Goal: Transaction & Acquisition: Purchase product/service

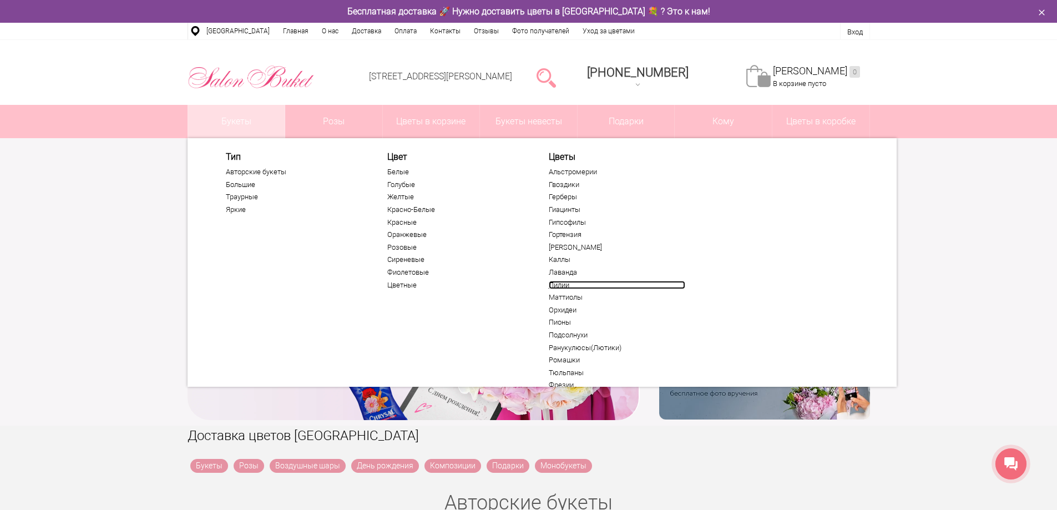
click at [557, 283] on link "Лилии" at bounding box center [617, 285] width 136 height 9
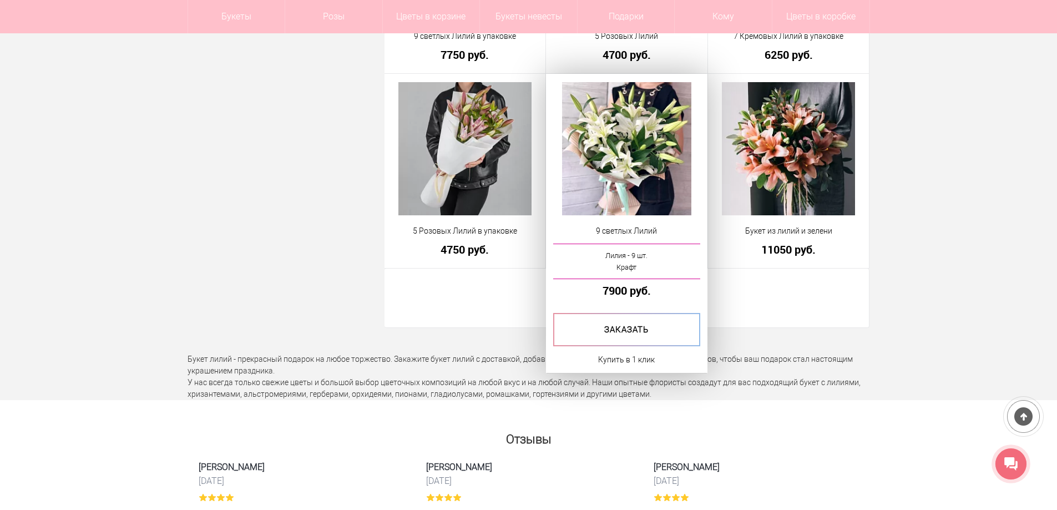
scroll to position [3051, 0]
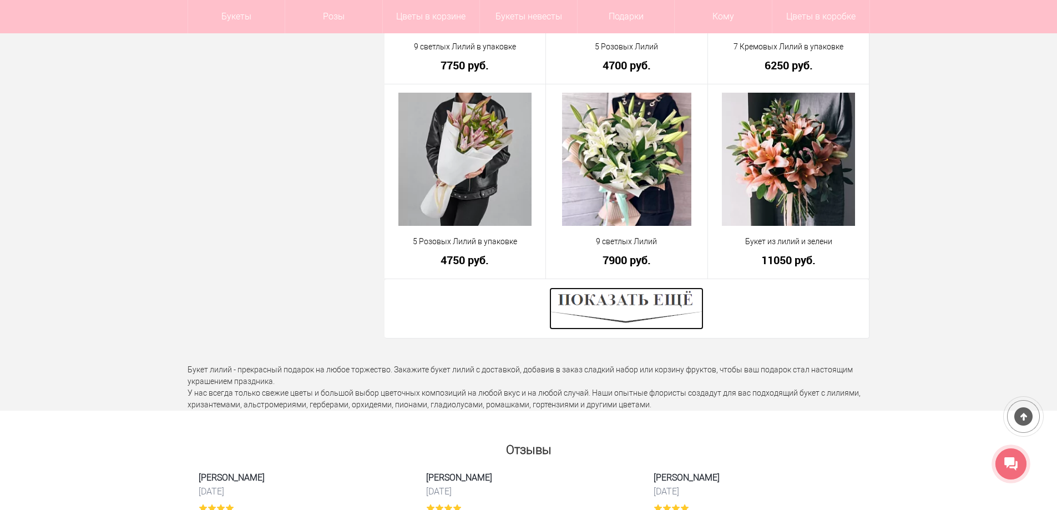
click at [647, 306] on img at bounding box center [626, 308] width 154 height 42
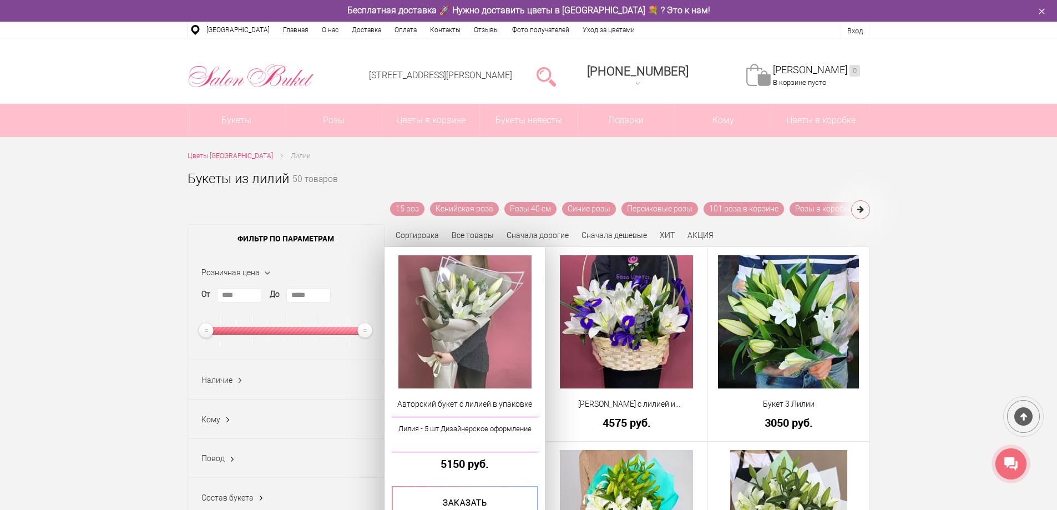
scroll to position [0, 0]
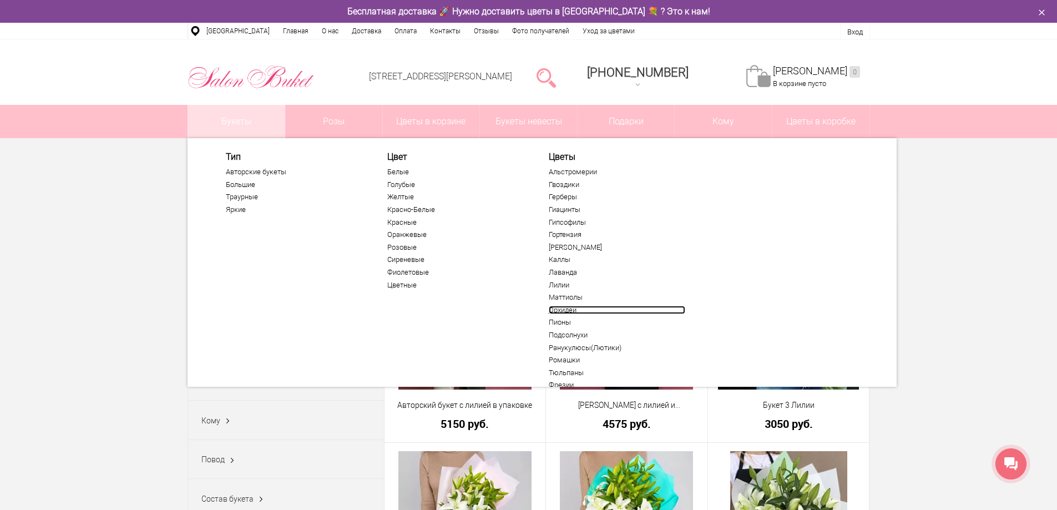
click at [555, 307] on link "Орхидеи" at bounding box center [617, 310] width 136 height 9
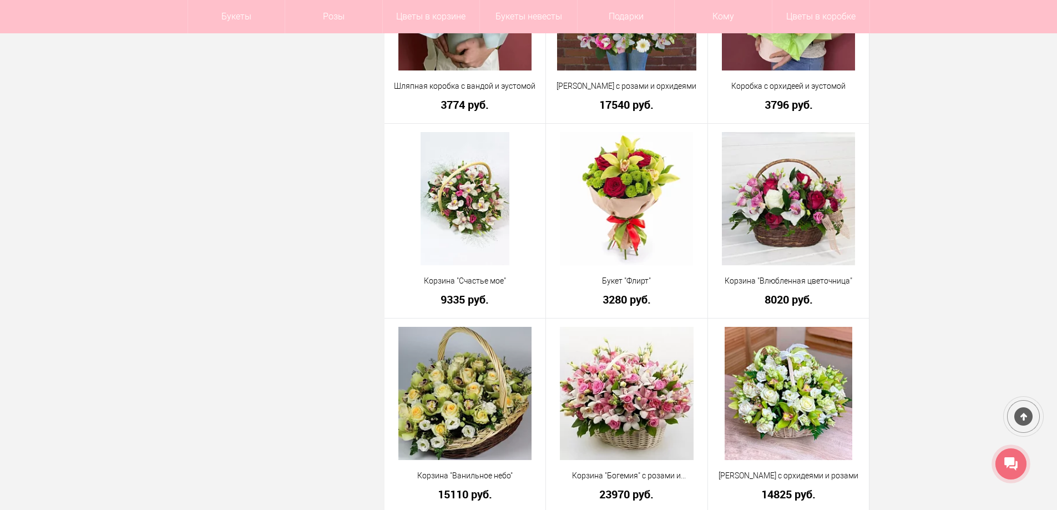
scroll to position [2773, 0]
